Goal: Complete application form

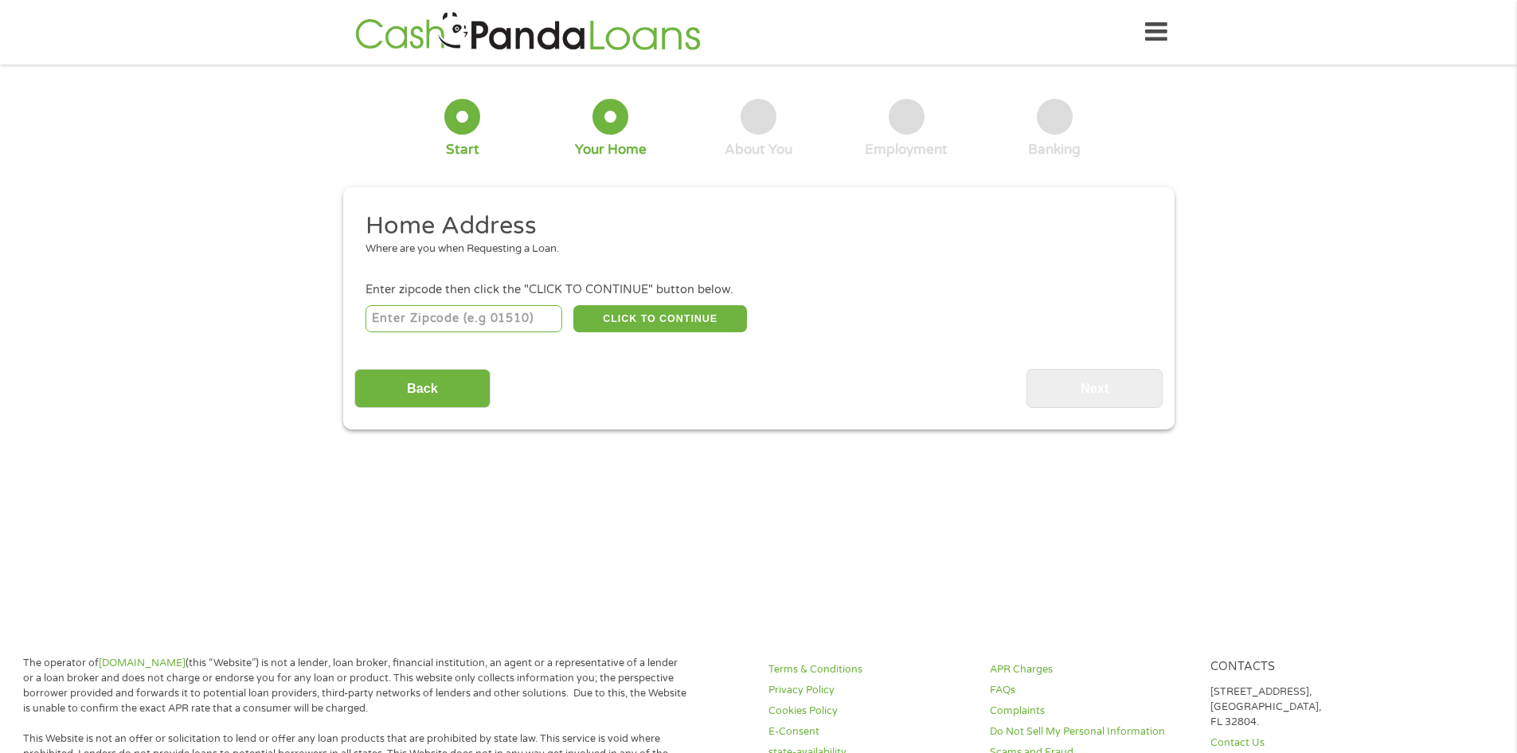
click at [406, 318] on input "number" at bounding box center [464, 318] width 197 height 27
type input "95240"
click at [673, 312] on button "CLICK TO CONTINUE" at bounding box center [660, 318] width 174 height 27
type input "95240"
type input "[GEOGRAPHIC_DATA]"
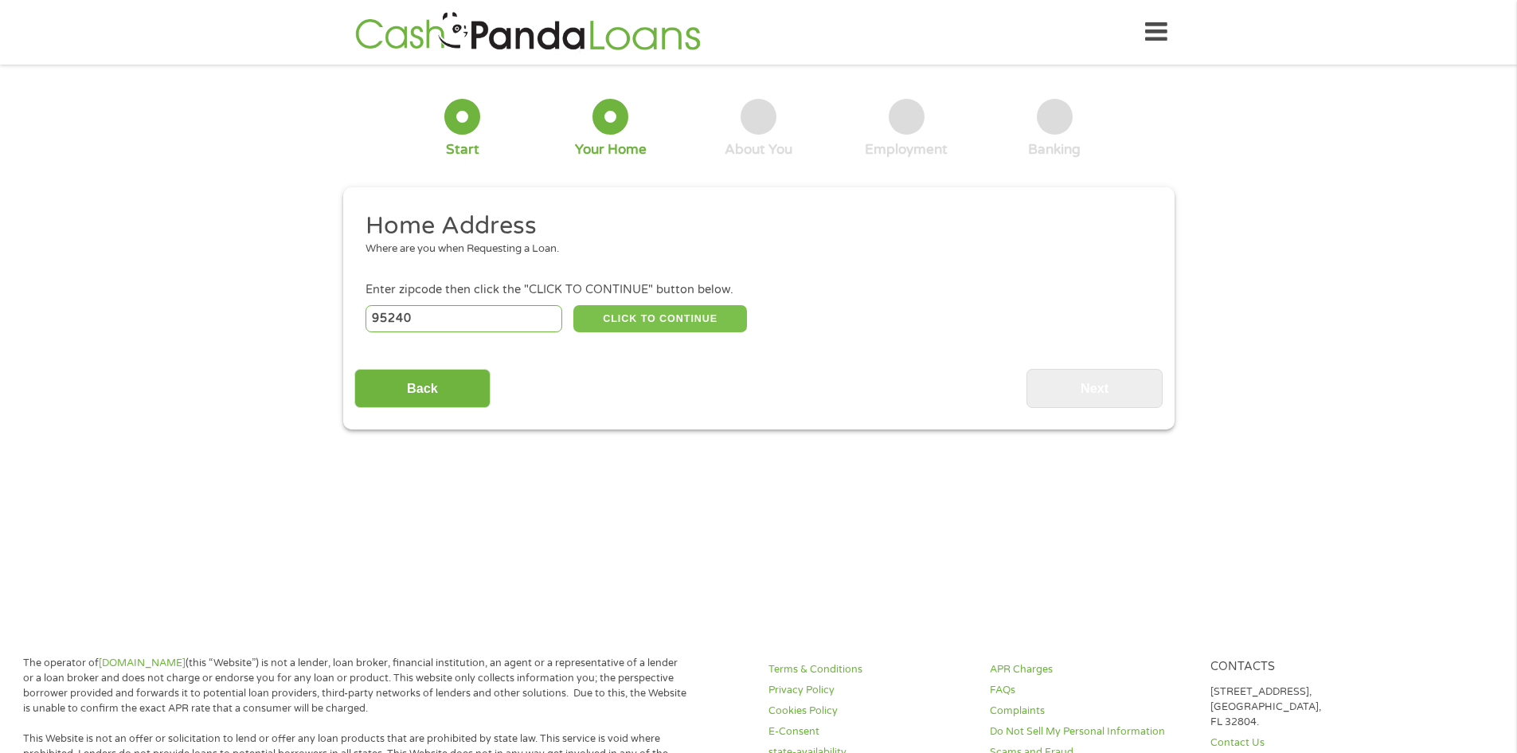
select select "[US_STATE]"
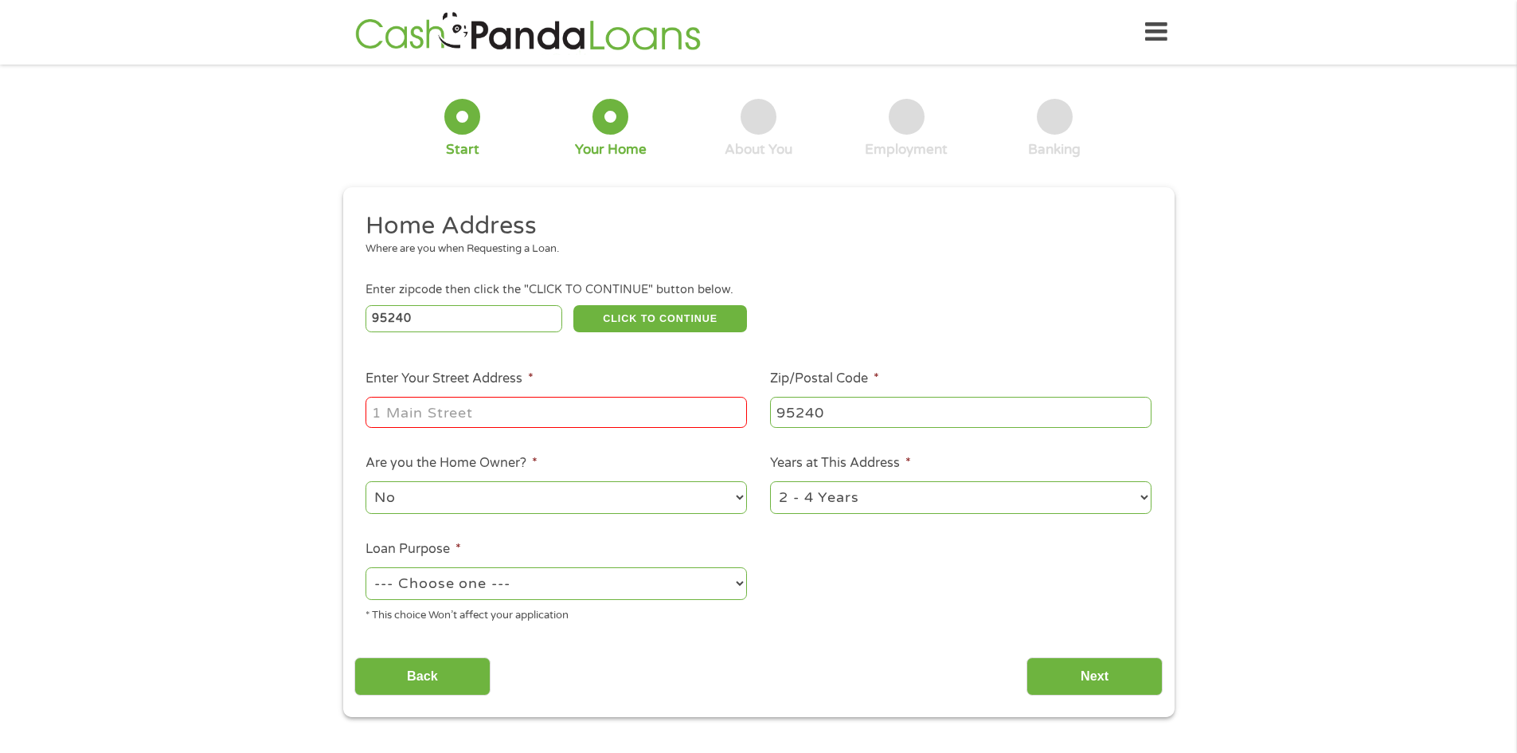
click at [500, 422] on input "Enter Your Street Address *" at bounding box center [556, 412] width 381 height 30
type input "[STREET_ADDRESS]"
click at [509, 585] on select "--- Choose one --- Pay Bills Debt Consolidation Home Improvement Major Purchase…" at bounding box center [556, 583] width 381 height 33
select select "shorttermcash"
click at [366, 567] on select "--- Choose one --- Pay Bills Debt Consolidation Home Improvement Major Purchase…" at bounding box center [556, 583] width 381 height 33
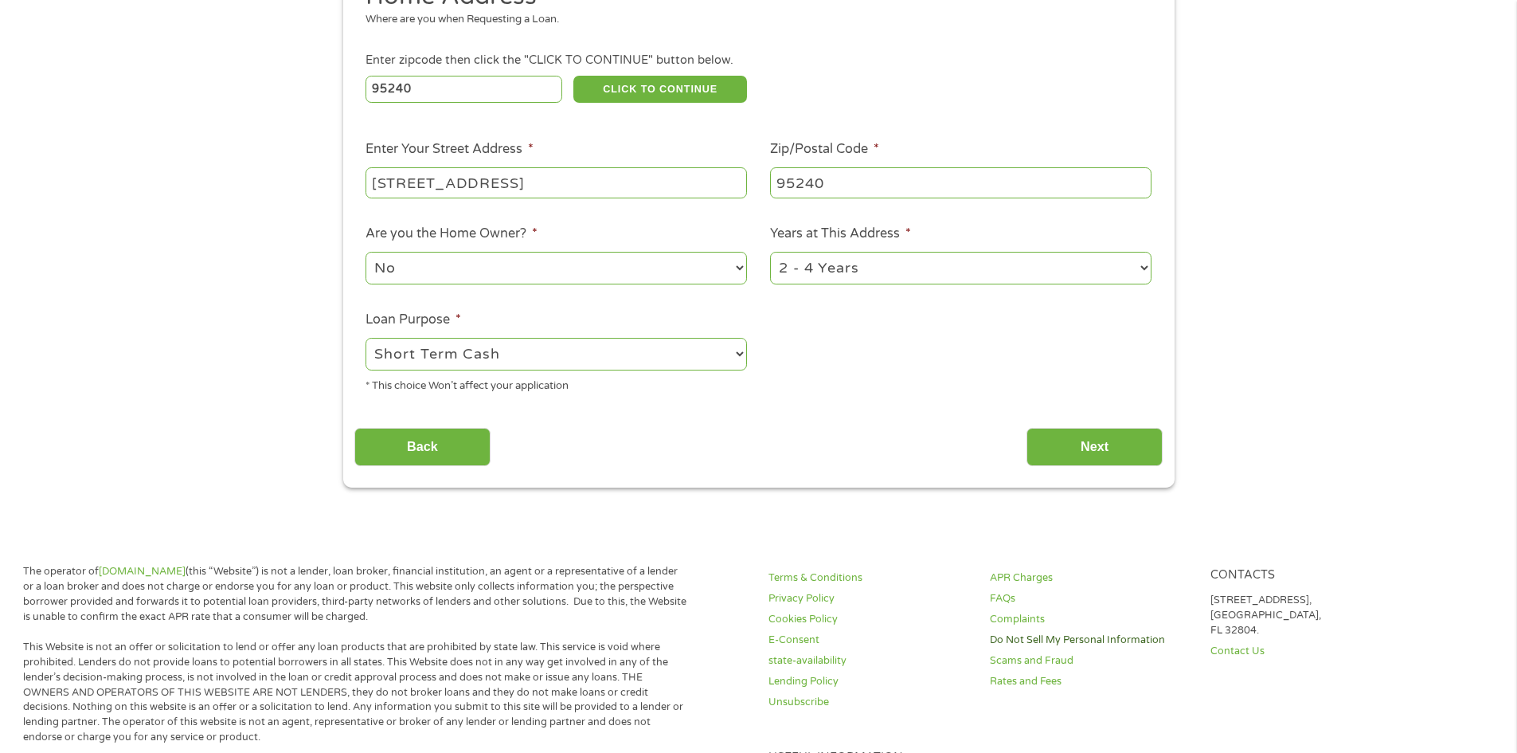
scroll to position [239, 0]
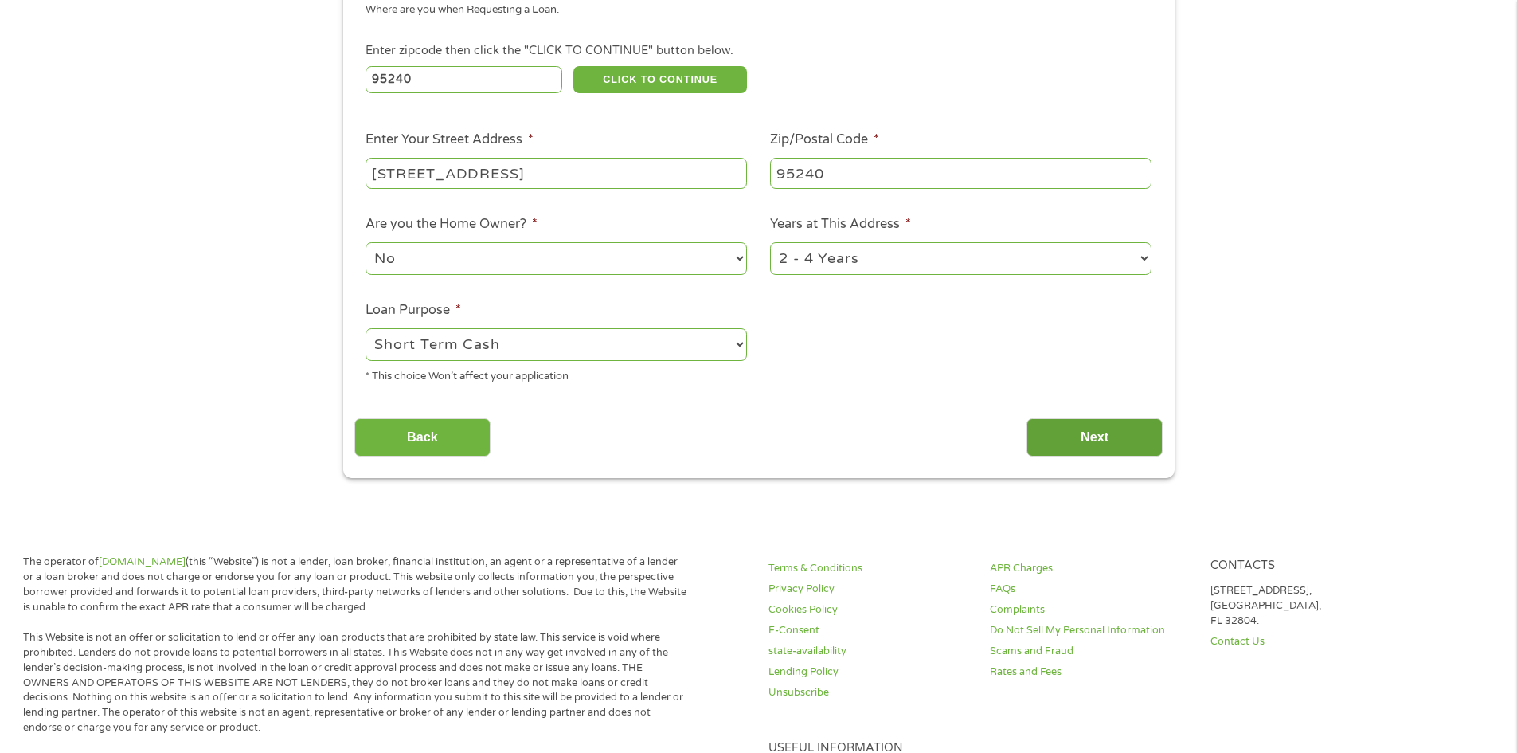
click at [1102, 440] on input "Next" at bounding box center [1095, 437] width 136 height 39
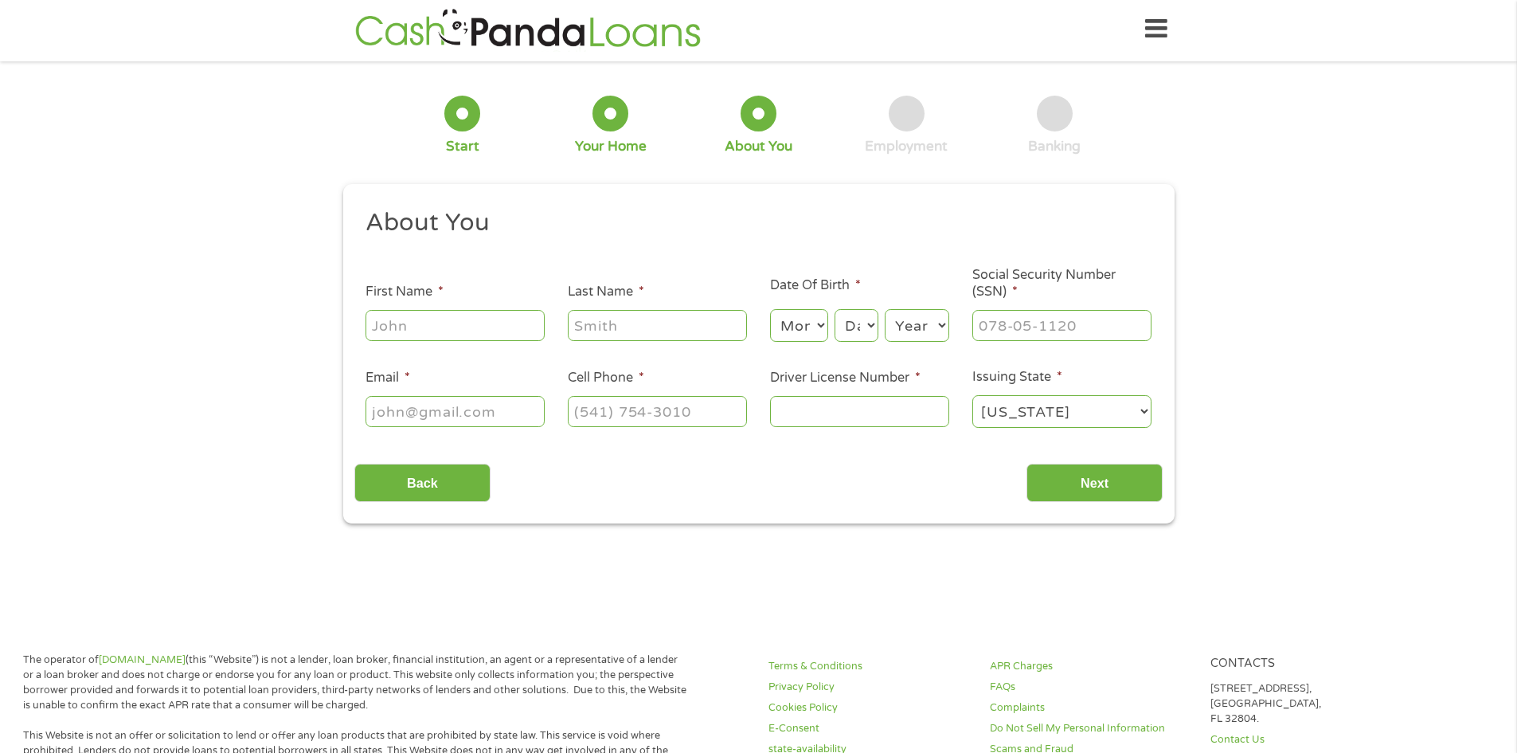
scroll to position [0, 0]
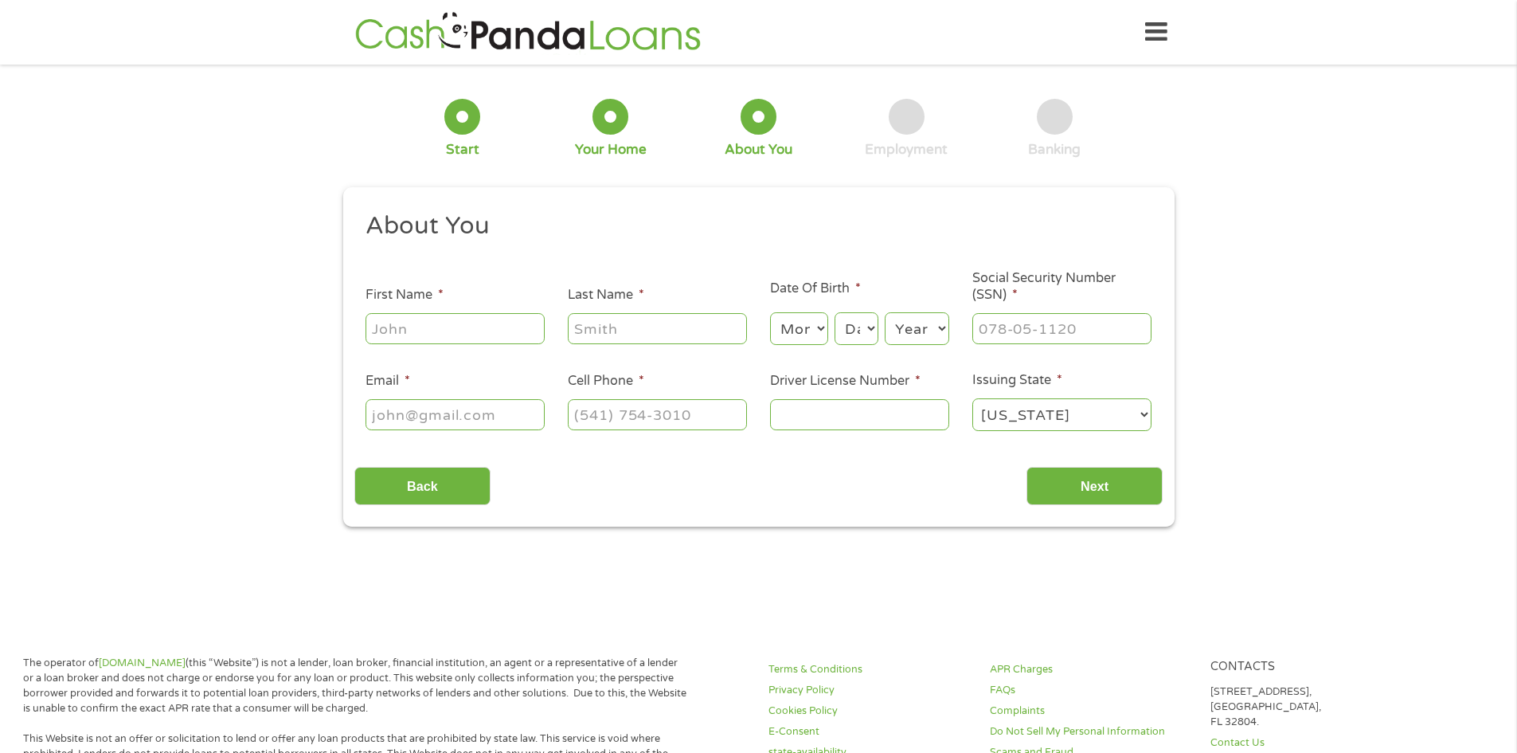
click at [401, 332] on input "First Name *" at bounding box center [455, 328] width 179 height 30
type input "Marbella"
click at [637, 334] on input "Last Name *" at bounding box center [657, 328] width 179 height 30
type input "[PERSON_NAME]"
click at [801, 332] on select "Month 1 2 3 4 5 6 7 8 9 10 11 12" at bounding box center [799, 328] width 58 height 33
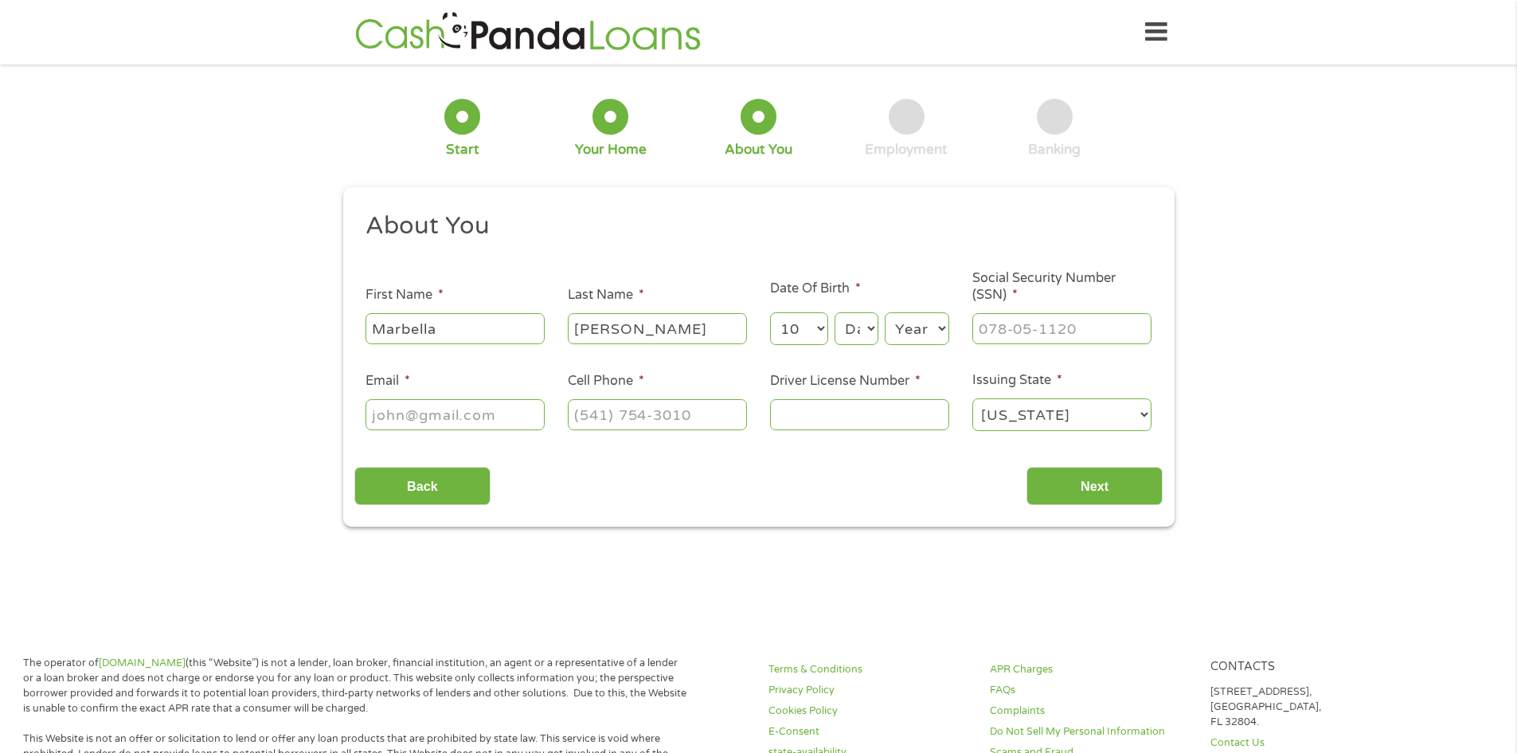
select select "11"
click at [770, 312] on select "Month 1 2 3 4 5 6 7 8 9 10 11 12" at bounding box center [799, 328] width 58 height 33
click at [852, 330] on select "Day 1 2 3 4 5 6 7 8 9 10 11 12 13 14 15 16 17 18 19 20 21 22 23 24 25 26 27 28 …" at bounding box center [856, 328] width 43 height 33
select select "18"
click at [835, 312] on select "Day 1 2 3 4 5 6 7 8 9 10 11 12 13 14 15 16 17 18 19 20 21 22 23 24 25 26 27 28 …" at bounding box center [856, 328] width 43 height 33
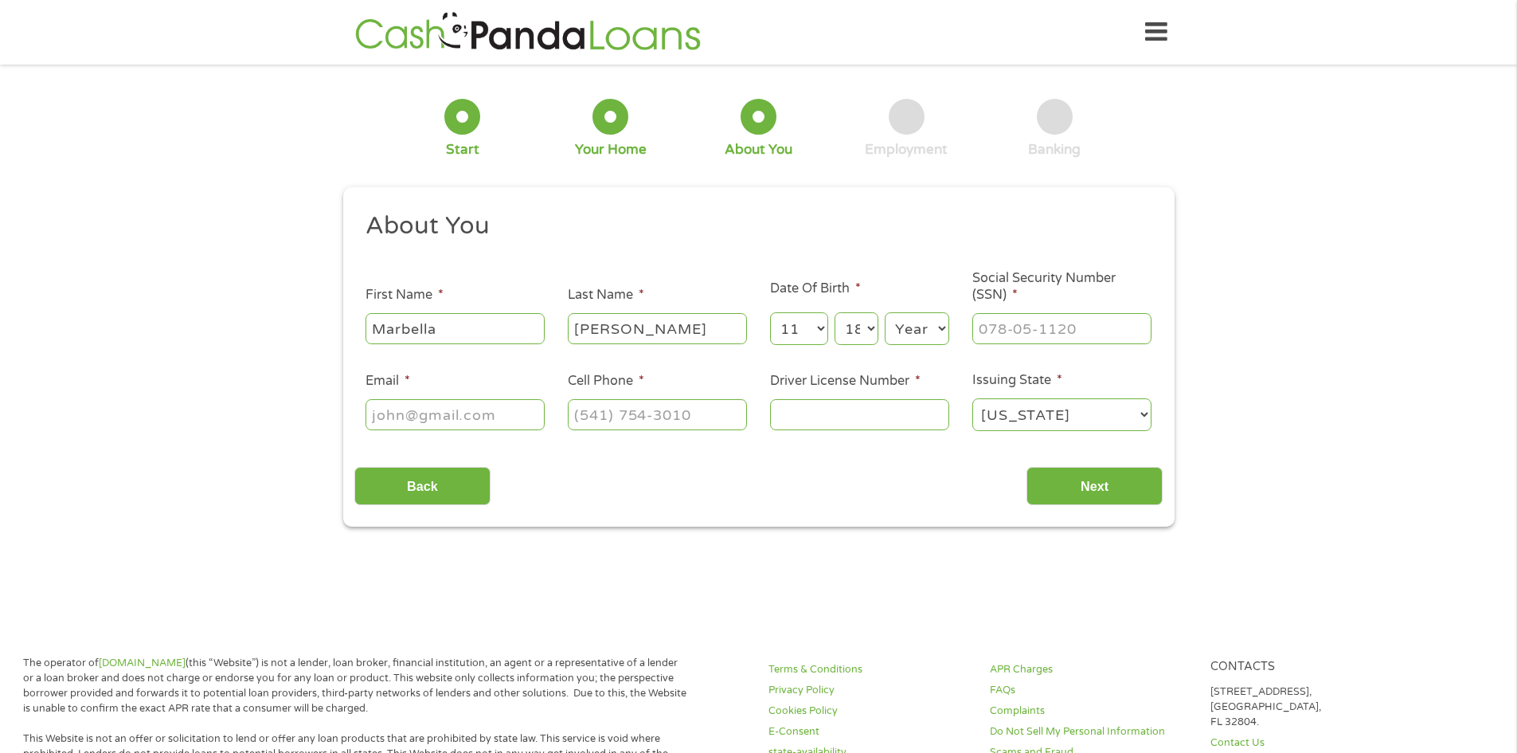
click at [919, 323] on select "Year [DATE] 2006 2005 2004 2003 2002 2001 2000 1999 1998 1997 1996 1995 1994 19…" at bounding box center [917, 328] width 65 height 33
select select "1970"
click at [885, 312] on select "Year [DATE] 2006 2005 2004 2003 2002 2001 2000 1999 1998 1997 1996 1995 1994 19…" at bounding box center [917, 328] width 65 height 33
click at [1019, 329] on input "___-__-____" at bounding box center [1061, 328] width 179 height 30
type input "572-97-7740"
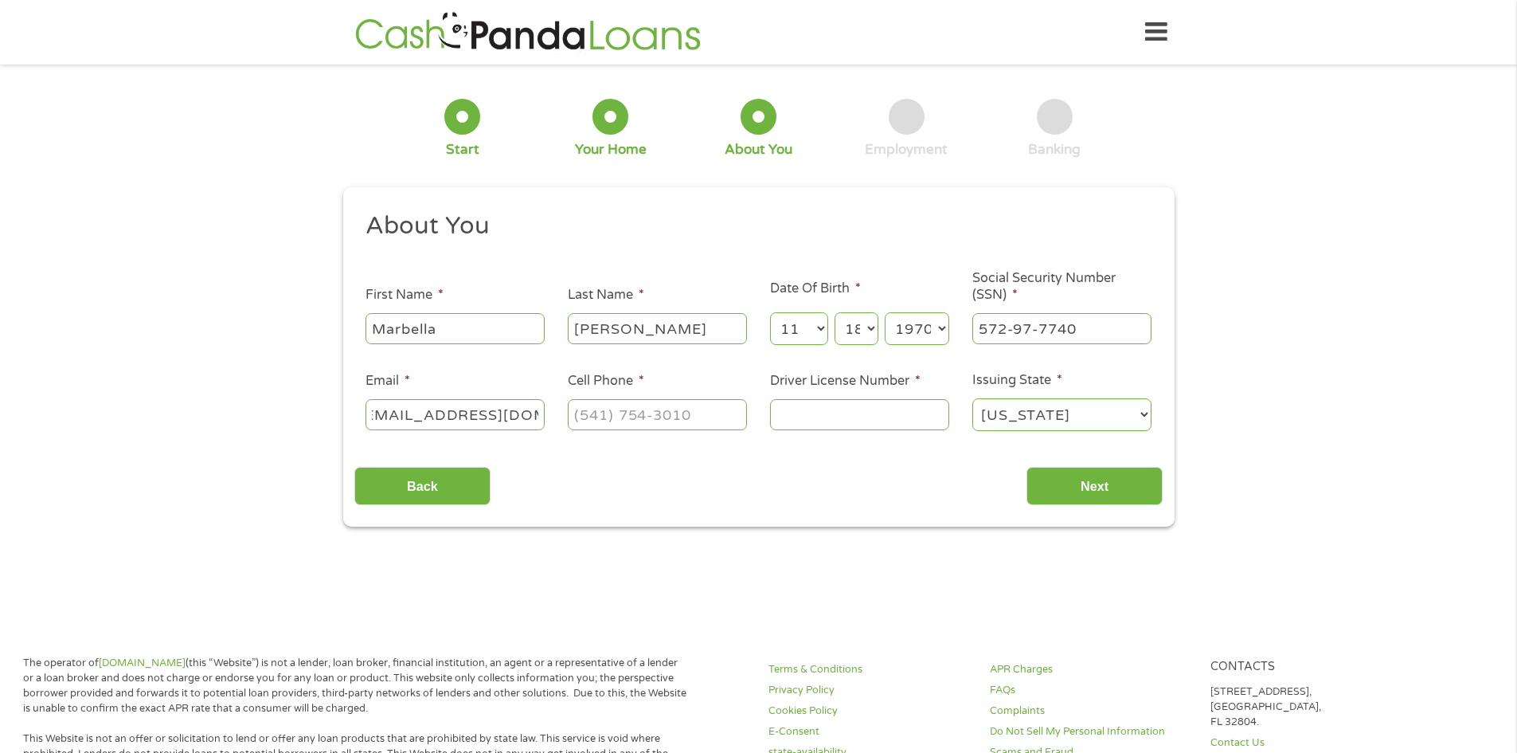
type input "[EMAIL_ADDRESS][DOMAIN_NAME]"
type input "[PHONE_NUMBER]"
type input "A4902616"
click at [1109, 482] on input "Next" at bounding box center [1095, 486] width 136 height 39
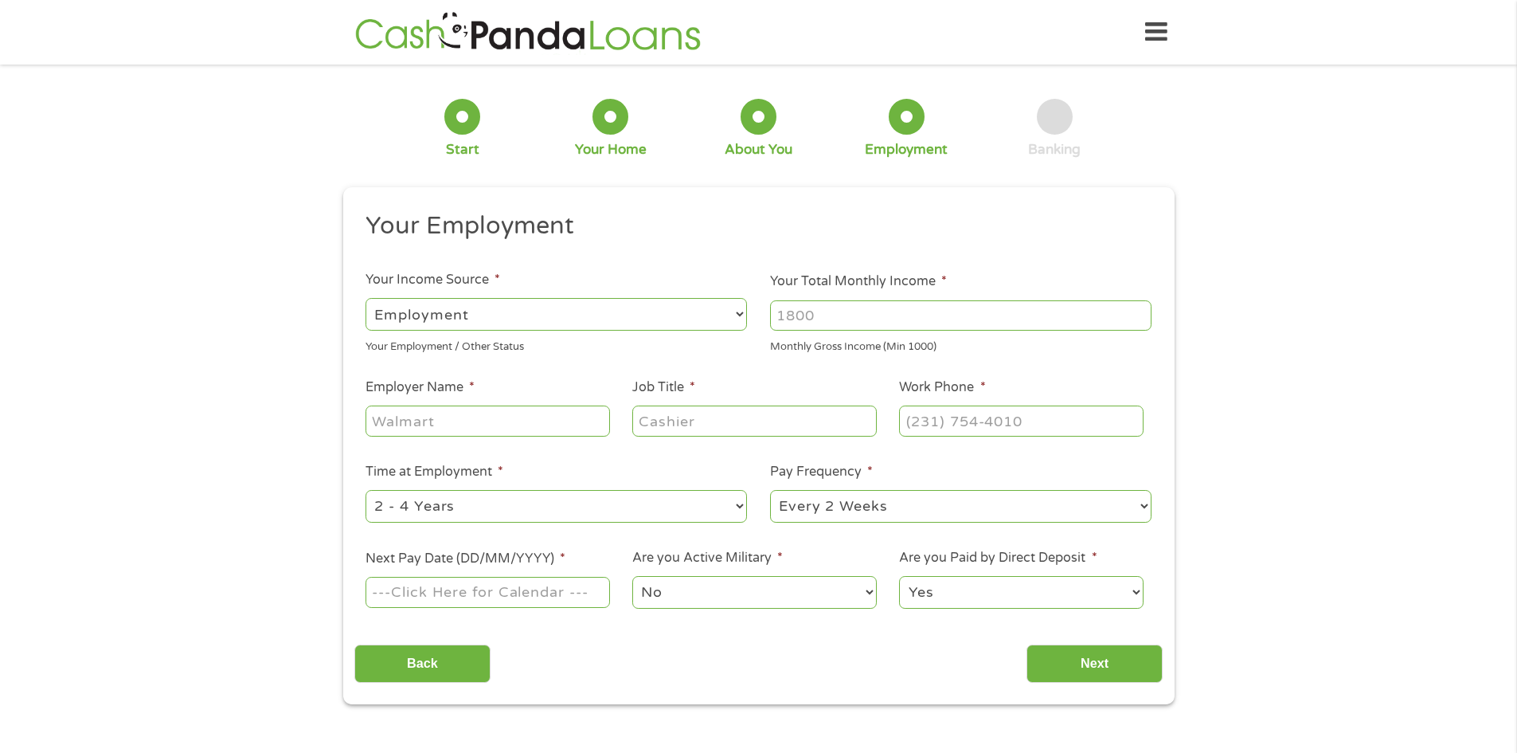
scroll to position [6, 6]
click at [386, 315] on select "--- Choose one --- Employment [DEMOGRAPHIC_DATA] Benefits" at bounding box center [556, 314] width 381 height 33
click at [366, 298] on select "--- Choose one --- Employment [DEMOGRAPHIC_DATA] Benefits" at bounding box center [556, 314] width 381 height 33
click at [816, 318] on input "Your Total Monthly Income *" at bounding box center [960, 315] width 381 height 30
type input "4500.00"
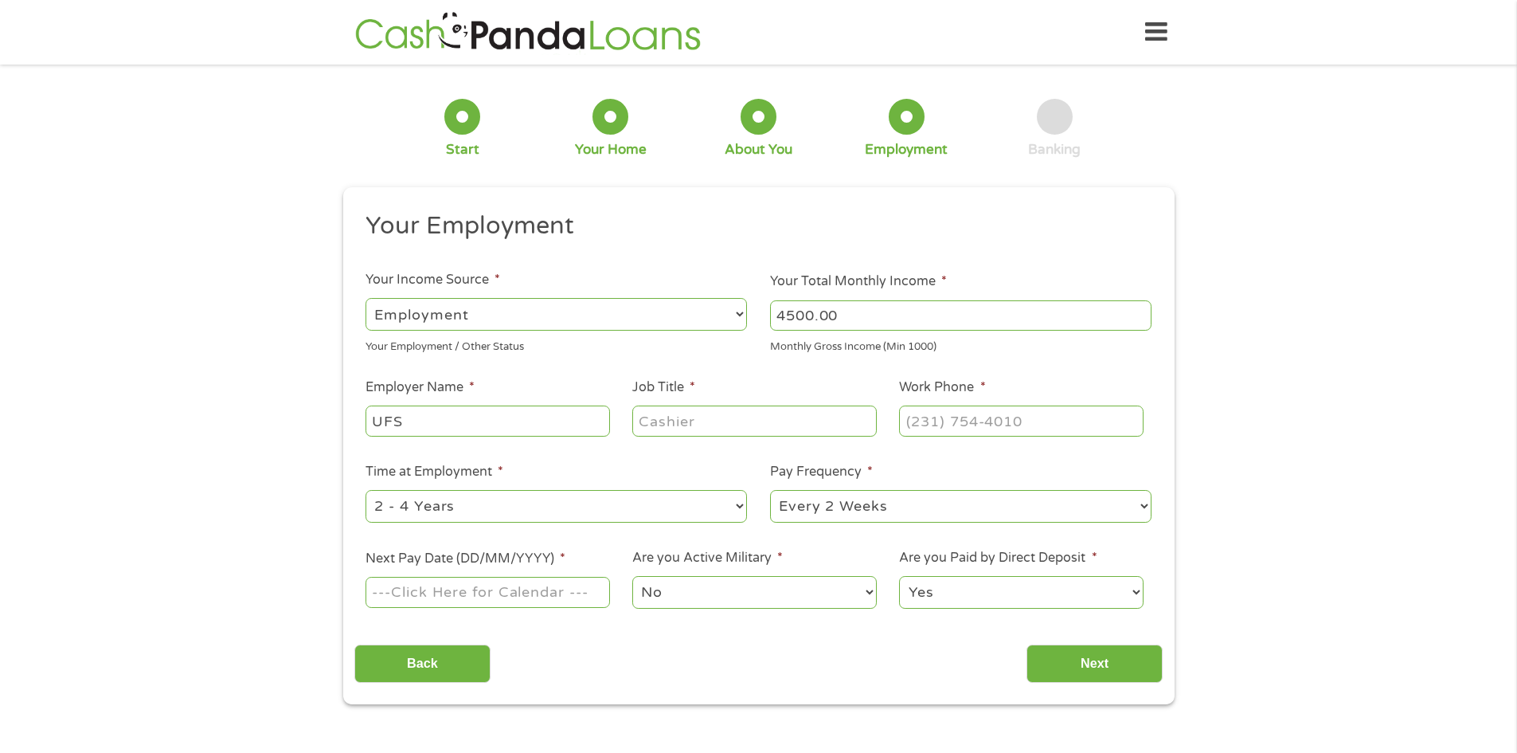
type input "UFS"
type input "Accounting"
type input "[PHONE_NUMBER]"
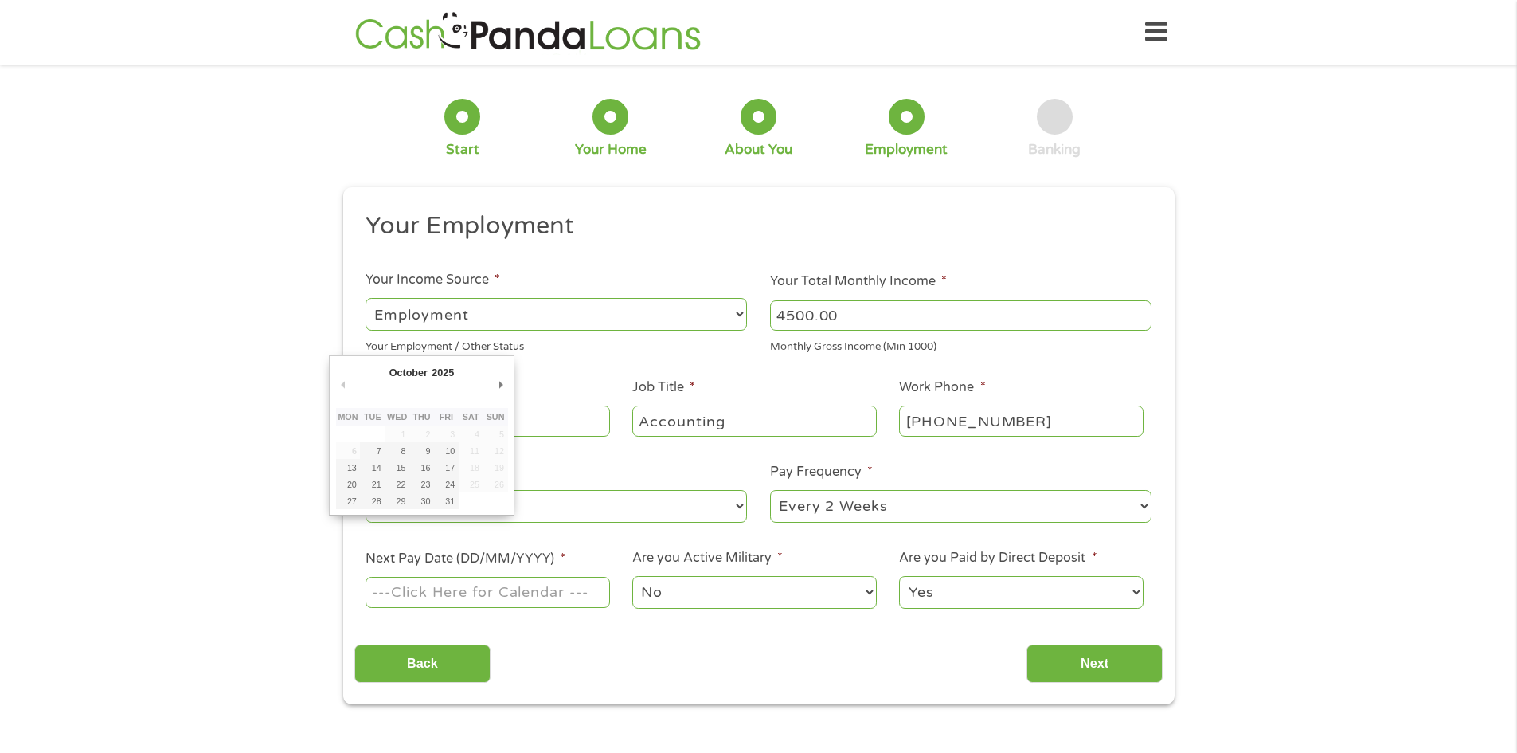
click at [812, 502] on select "--- Choose one --- Every 2 Weeks Every Week Monthly Semi-Monthly" at bounding box center [960, 506] width 381 height 33
select select "weekly"
click at [770, 490] on select "--- Choose one --- Every 2 Weeks Every Week Monthly Semi-Monthly" at bounding box center [960, 506] width 381 height 33
click at [429, 601] on input "Next Pay Date (DD/MM/YYYY) *" at bounding box center [488, 592] width 244 height 30
type input "[DATE]"
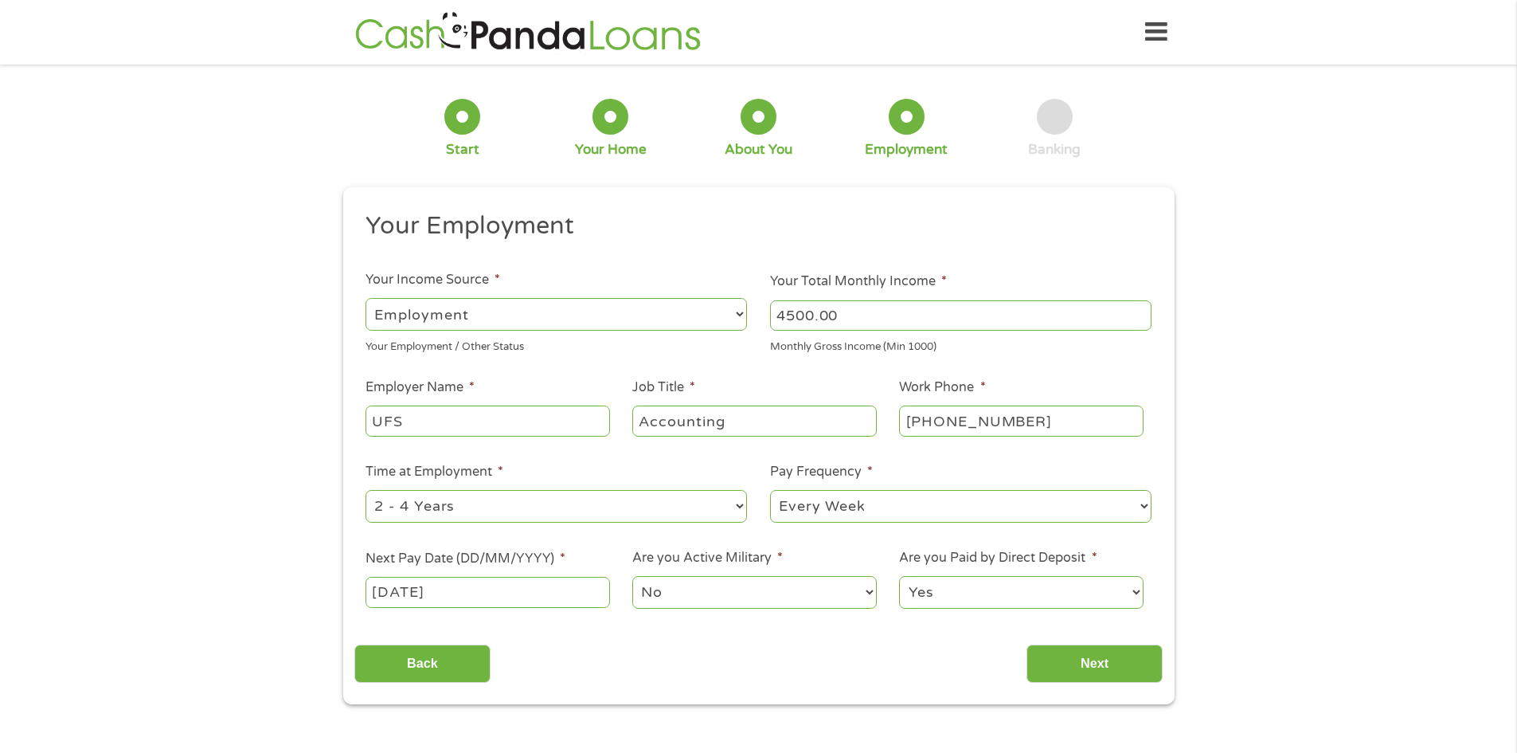
click at [660, 588] on select "No Yes" at bounding box center [754, 592] width 244 height 33
click at [923, 641] on div "Back Next" at bounding box center [758, 657] width 808 height 50
click at [947, 590] on select "Yes No" at bounding box center [1021, 592] width 244 height 33
select select "0"
click at [899, 576] on select "Yes No" at bounding box center [1021, 592] width 244 height 33
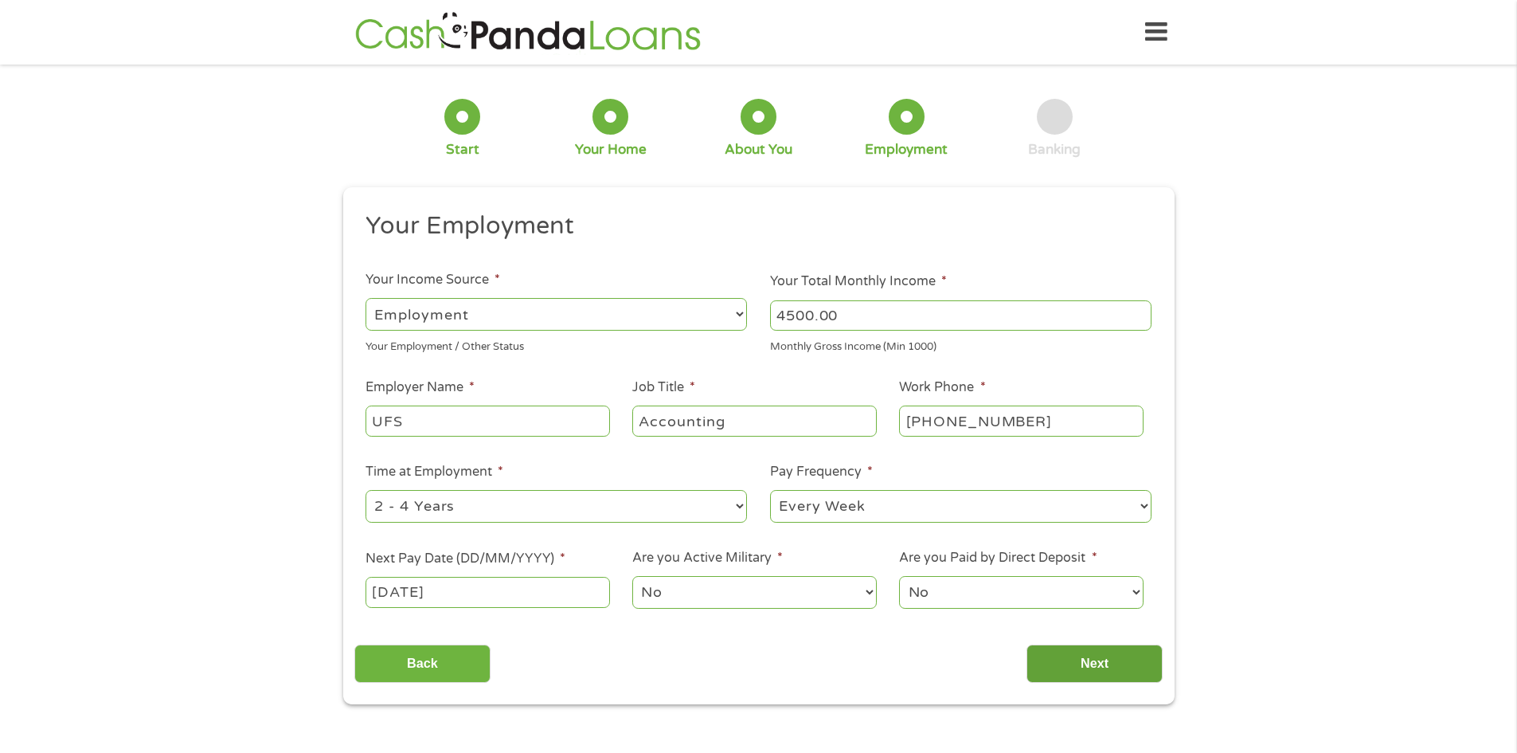
click at [1069, 666] on input "Next" at bounding box center [1095, 663] width 136 height 39
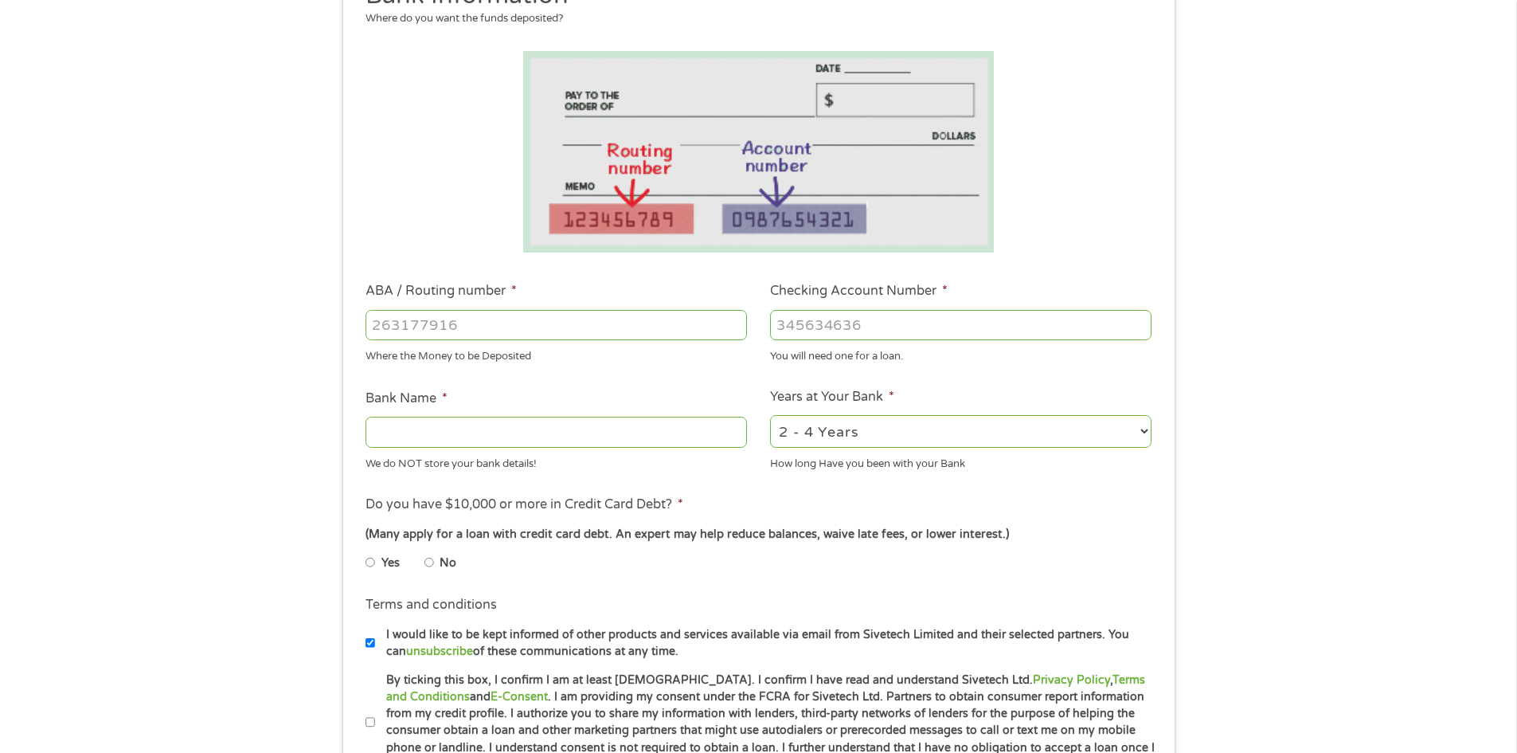
scroll to position [239, 0]
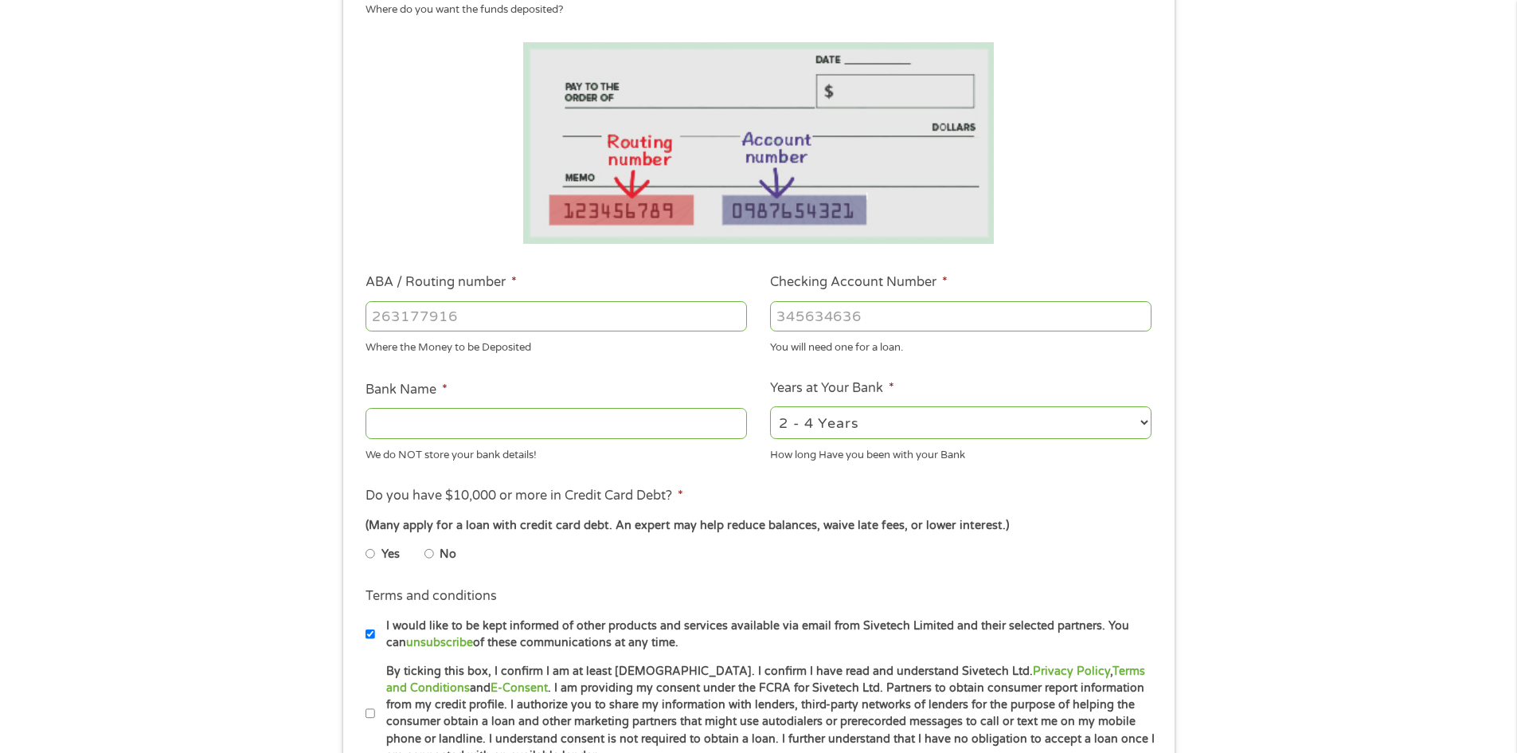
click at [389, 319] on input "ABA / Routing number *" at bounding box center [556, 316] width 381 height 30
click at [816, 317] on input "Checking Account Number *" at bounding box center [960, 316] width 381 height 30
type input "1733459620"
click at [455, 303] on input "ABA / Routing number *" at bounding box center [556, 316] width 381 height 30
click at [406, 313] on input "ABA / Routing number *" at bounding box center [556, 316] width 381 height 30
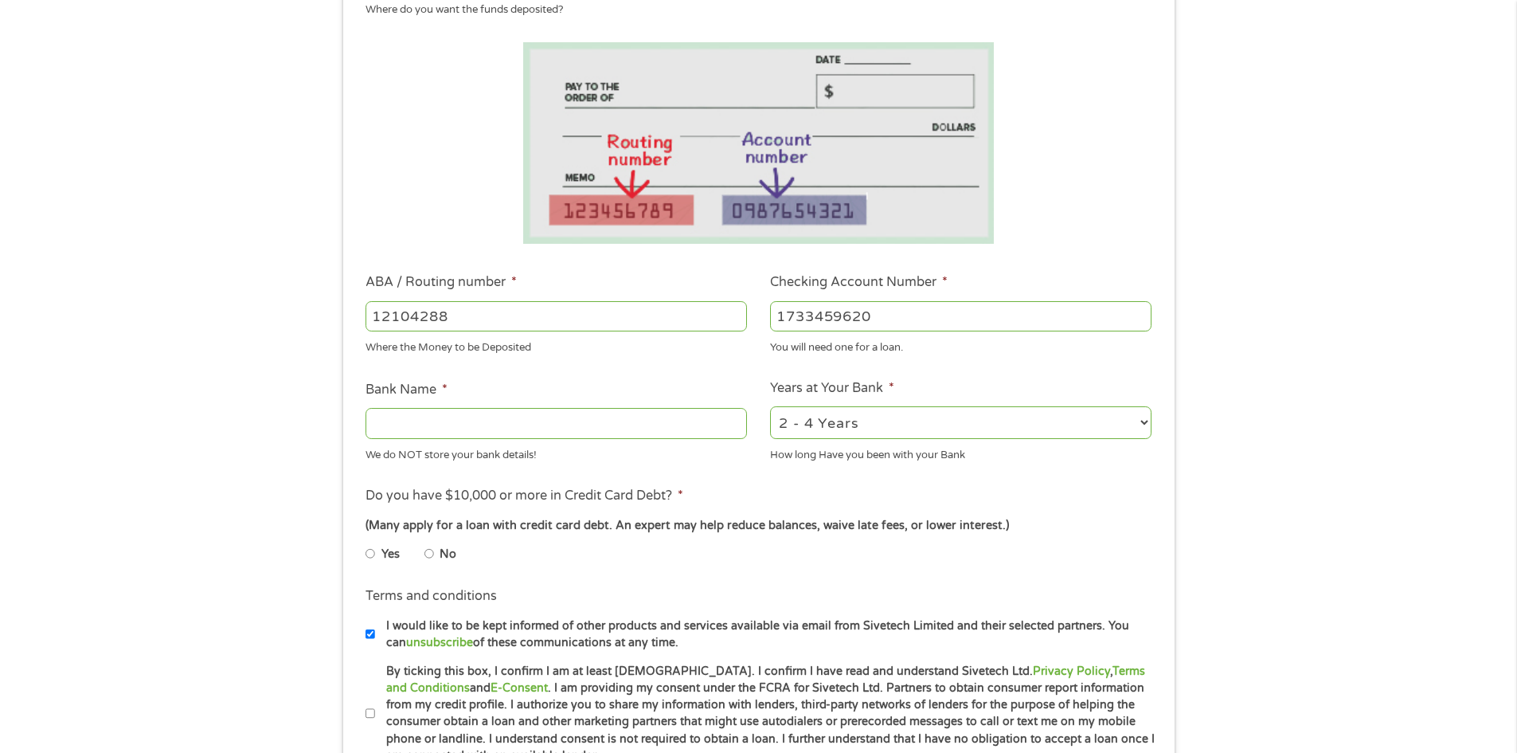
type input "121042882"
type input "[PERSON_NAME] FARGO BANK NA"
type input "121042882"
click at [1093, 249] on ul "Bank Information Where do you want the funds deposited? ABA / Routing number * …" at bounding box center [758, 367] width 808 height 793
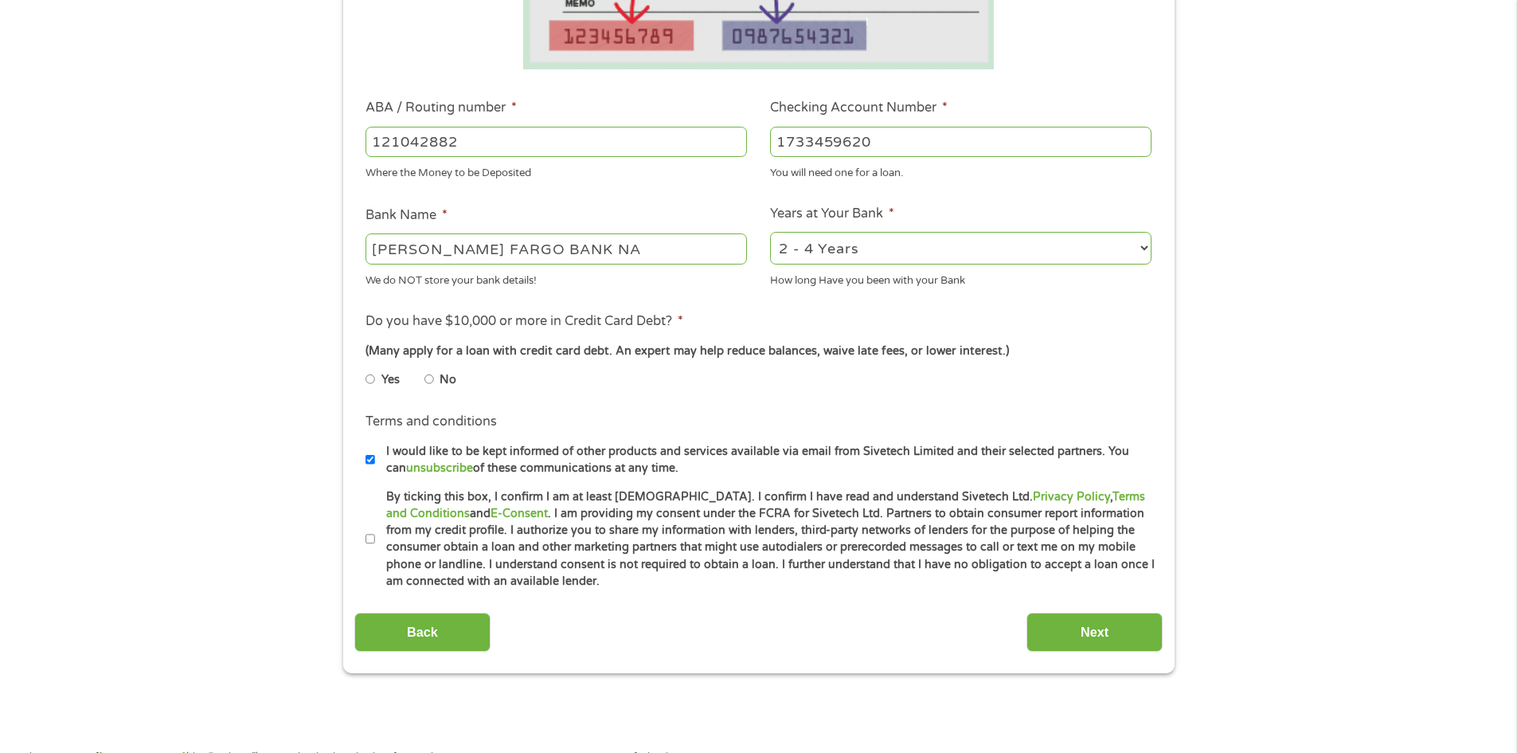
scroll to position [478, 0]
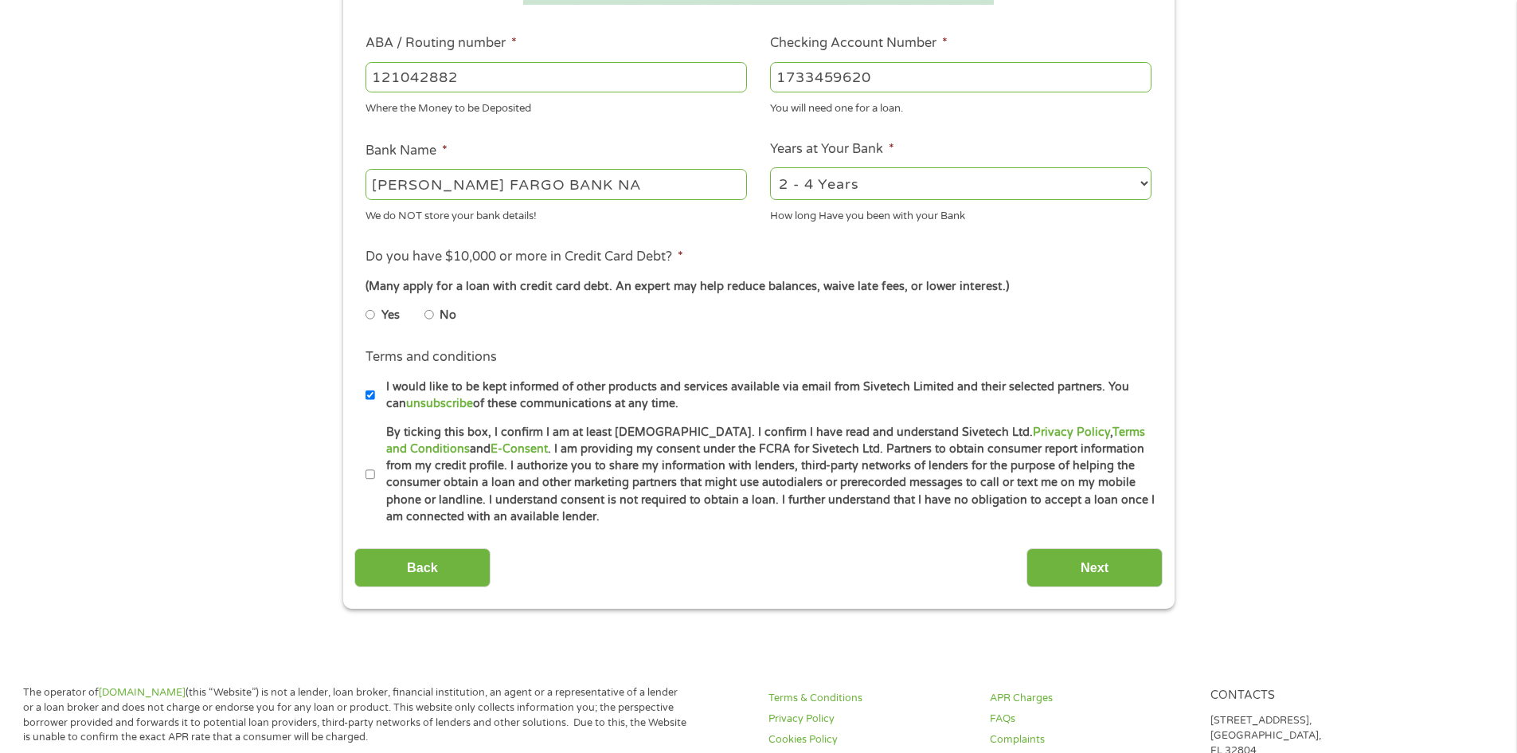
click at [432, 314] on input "No" at bounding box center [429, 314] width 10 height 25
radio input "true"
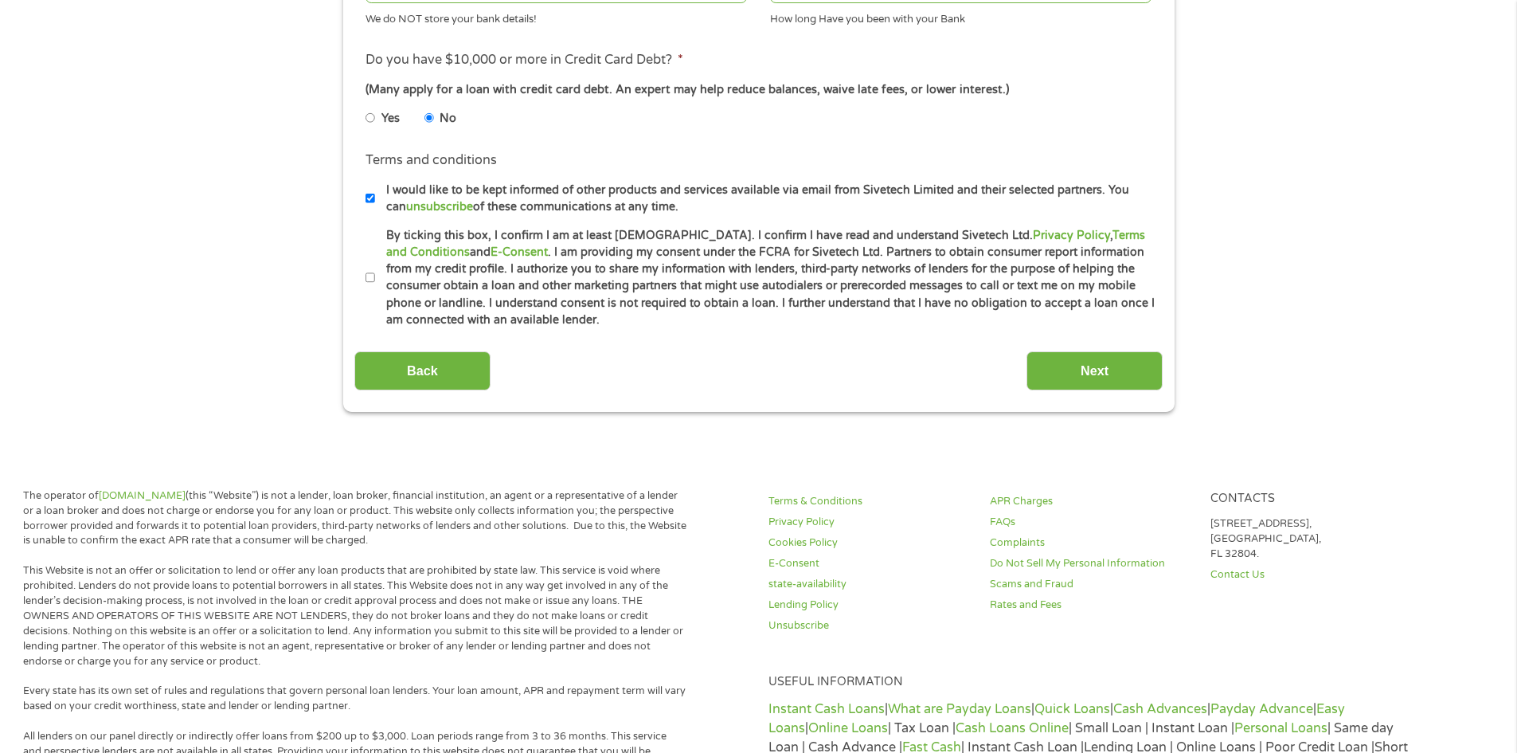
scroll to position [717, 0]
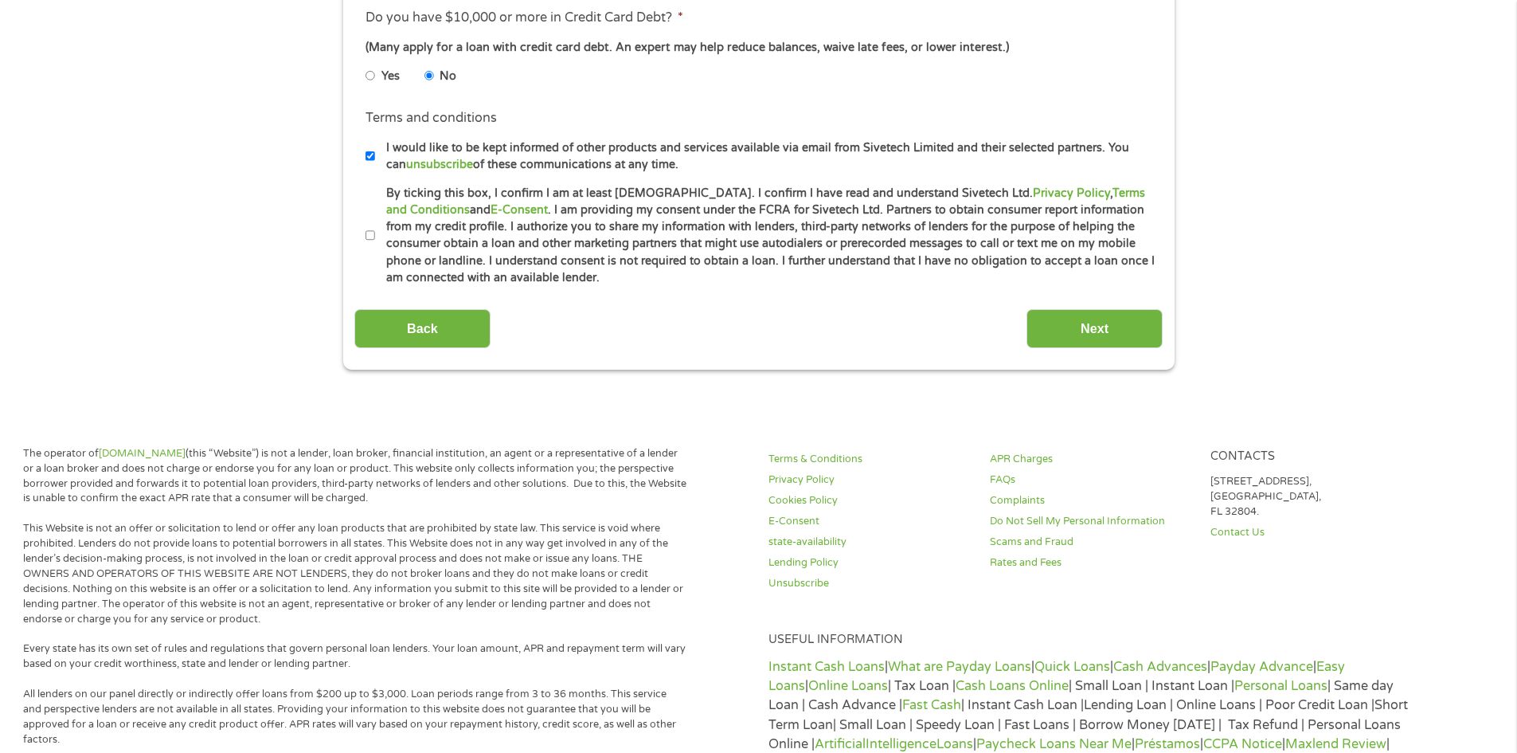
click at [368, 233] on input "By ticking this box, I confirm I am at least [DEMOGRAPHIC_DATA]. I confirm I ha…" at bounding box center [371, 235] width 10 height 25
checkbox input "true"
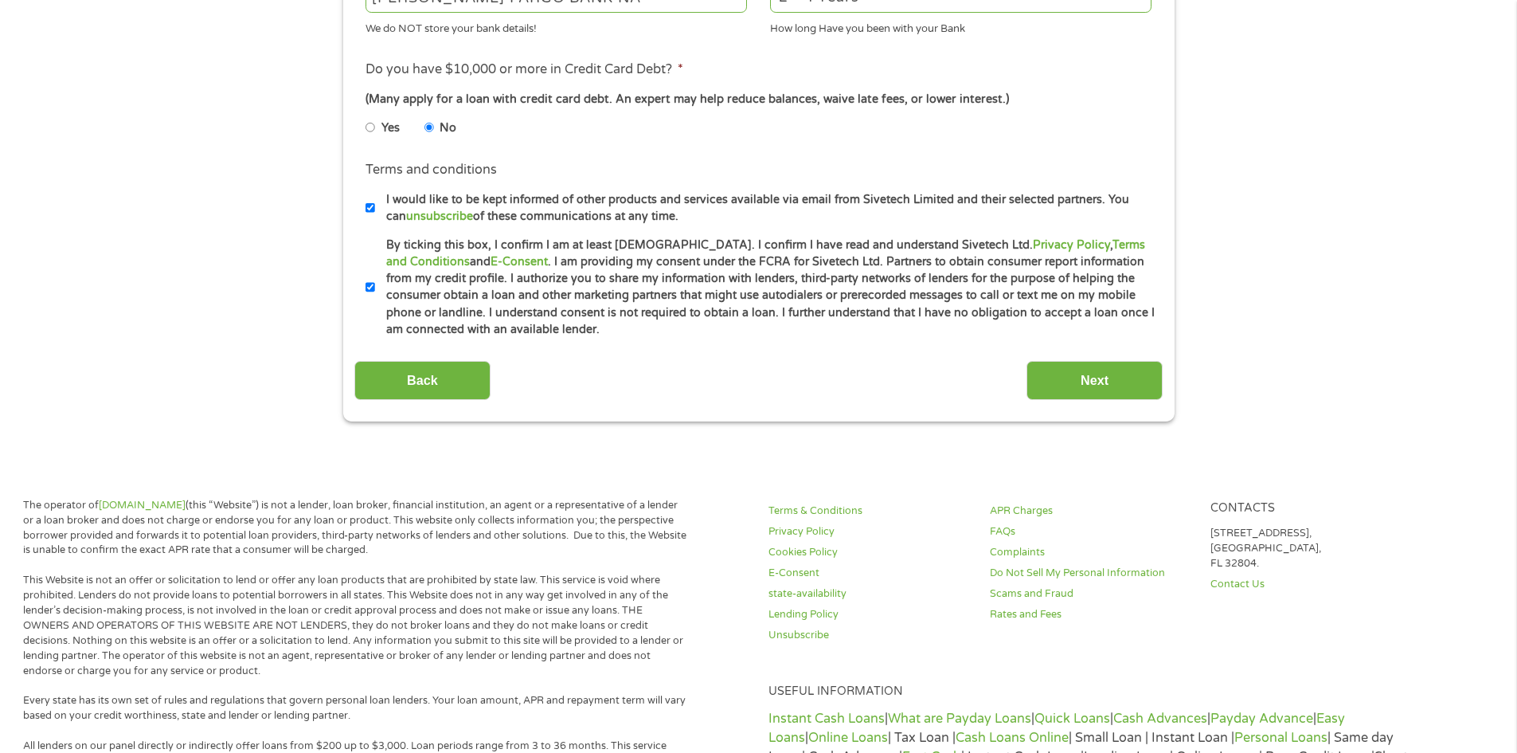
scroll to position [637, 0]
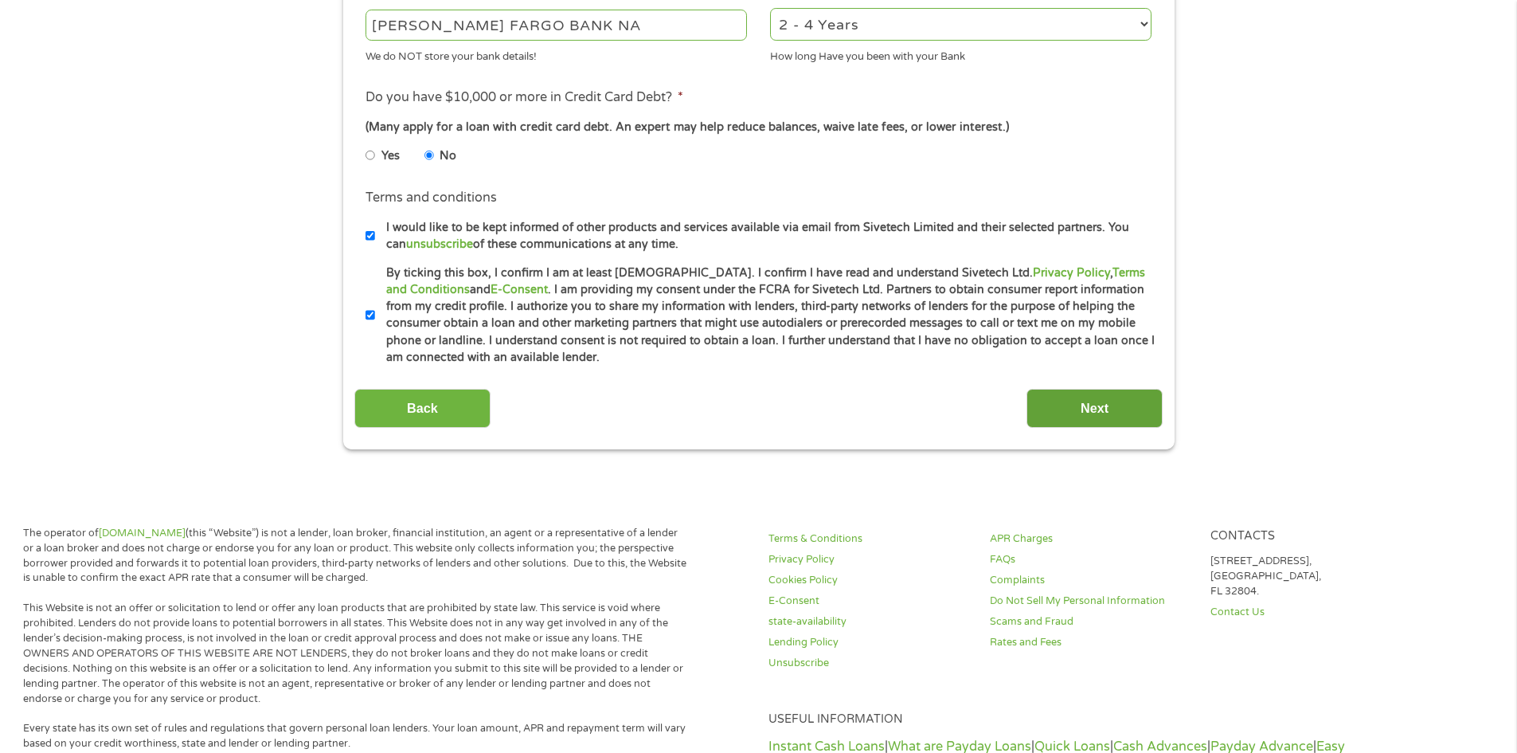
click at [1101, 401] on input "Next" at bounding box center [1095, 408] width 136 height 39
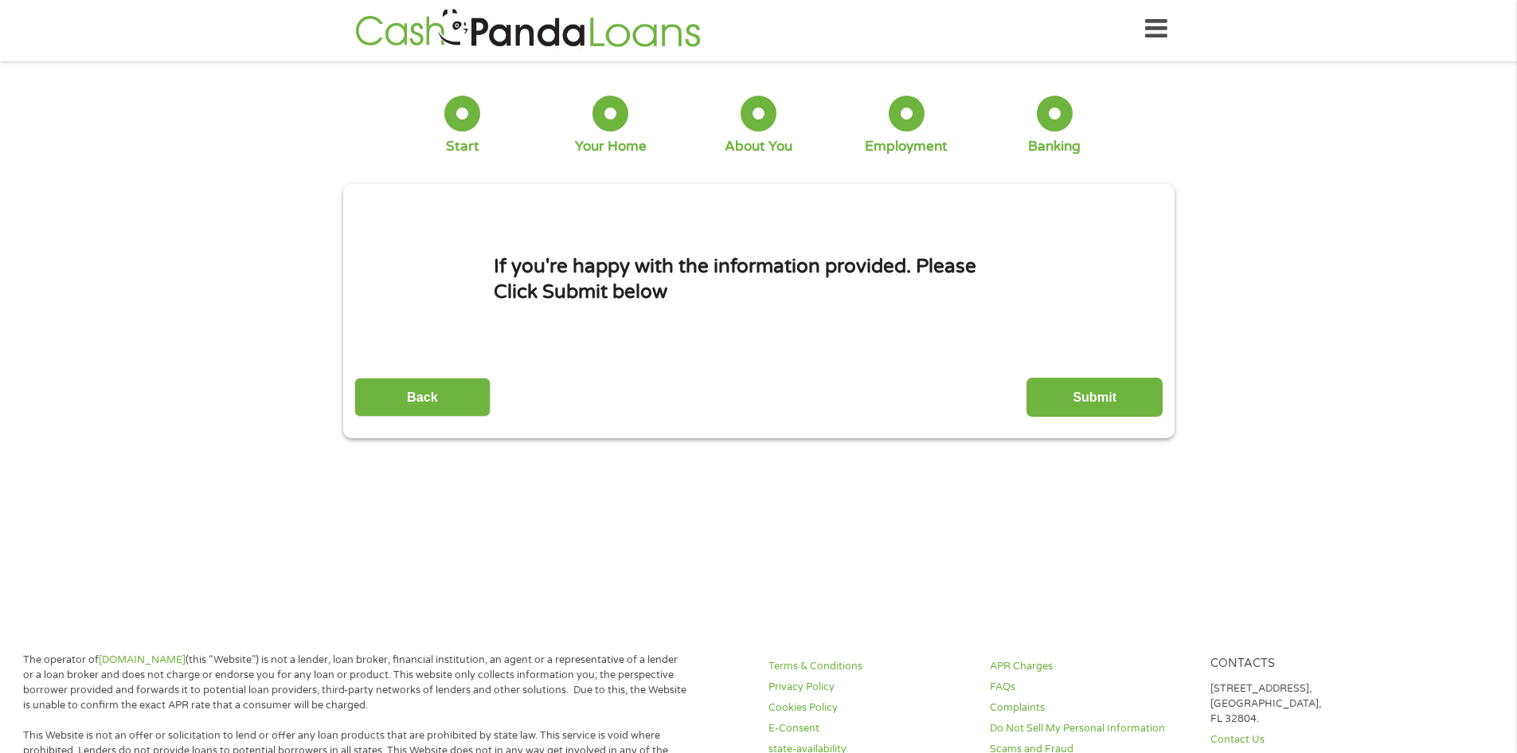
scroll to position [0, 0]
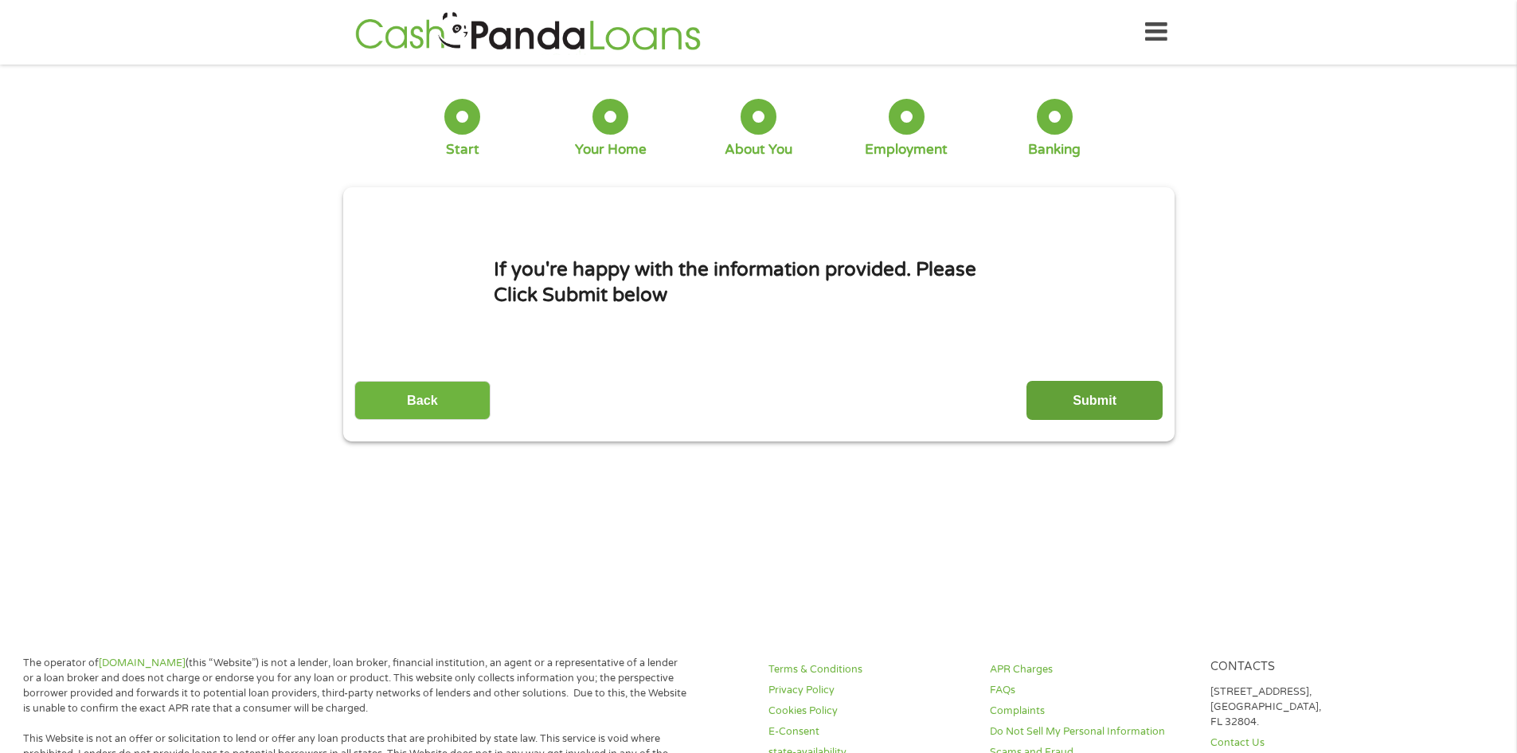
click at [1084, 395] on input "Submit" at bounding box center [1095, 400] width 136 height 39
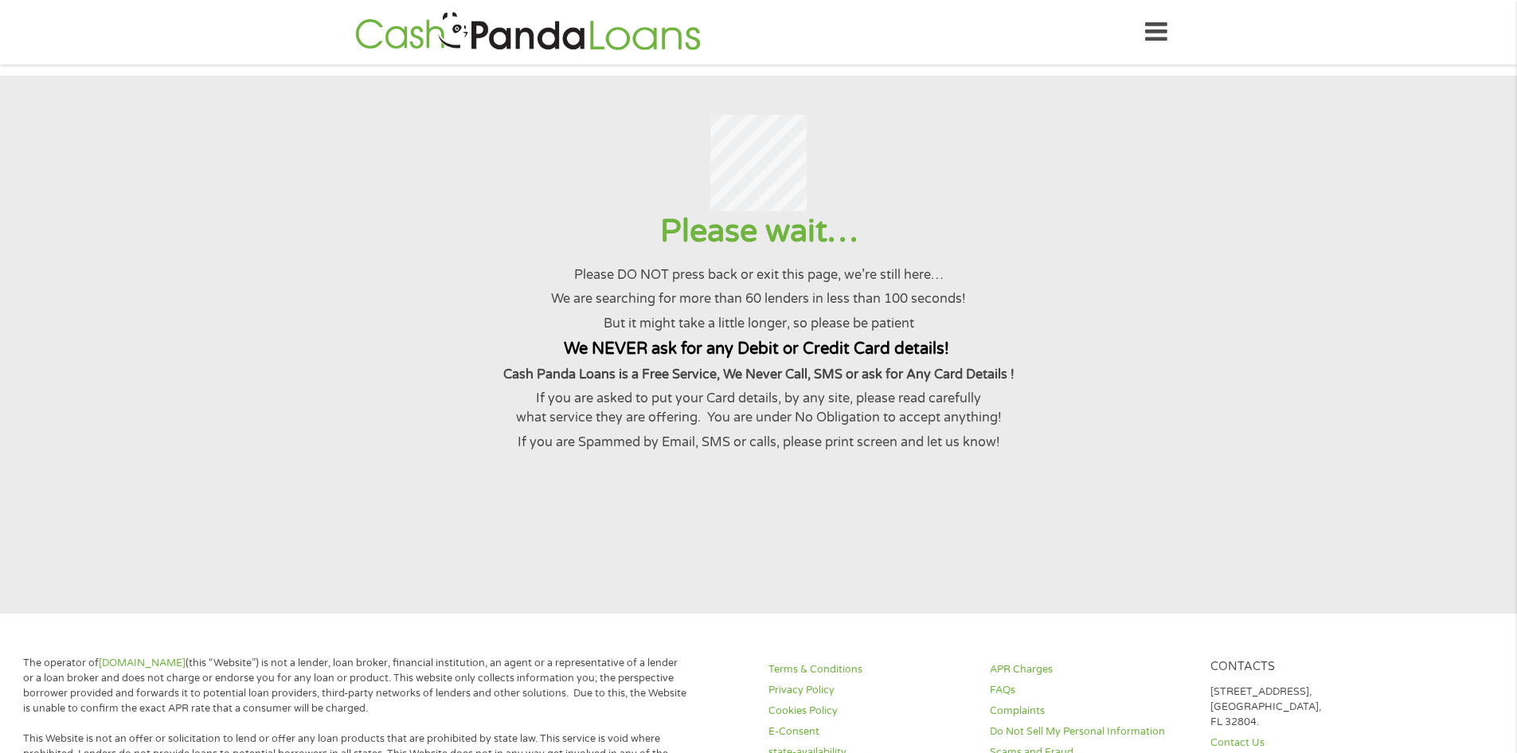
click at [381, 228] on h1 "Please wait…" at bounding box center [758, 231] width 1478 height 41
